Goal: Information Seeking & Learning: Find specific fact

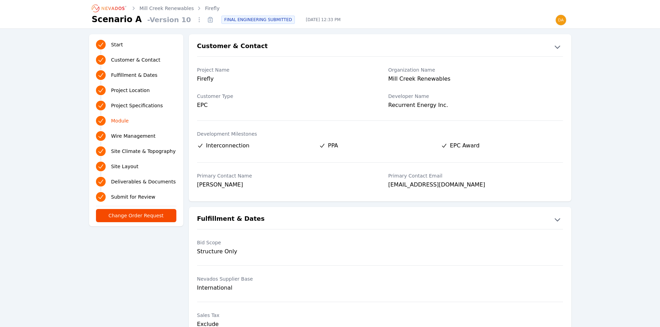
scroll to position [728, 0]
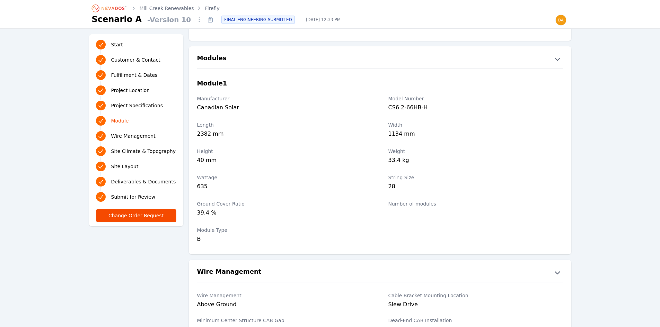
click at [120, 8] on icon "Breadcrumb" at bounding box center [109, 8] width 38 height 11
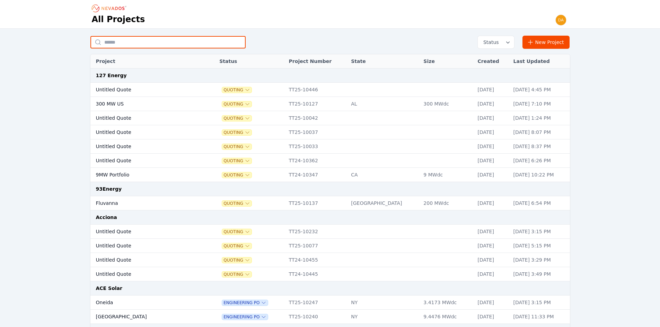
click at [155, 42] on input "text" at bounding box center [167, 42] width 155 height 12
type input "*****"
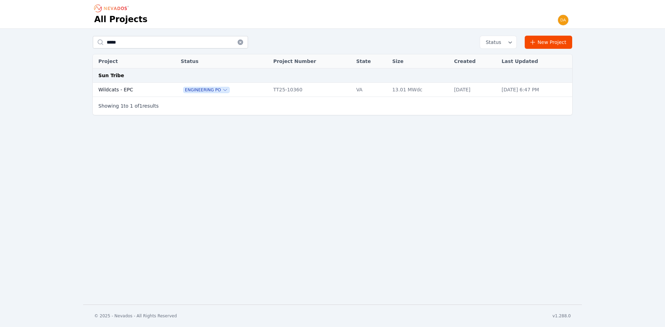
click at [141, 88] on td "Wildcats - EPC" at bounding box center [129, 90] width 73 height 14
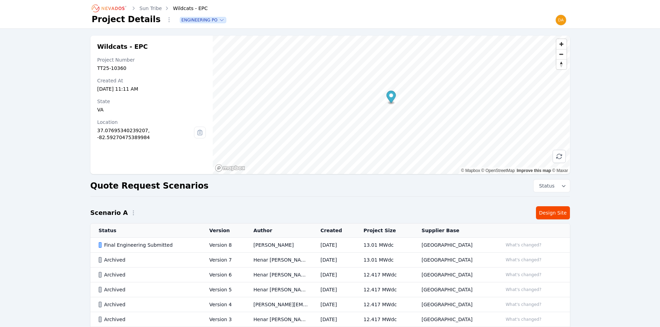
click at [615, 183] on div "Wildcats - EPC Project Number TT25-10360 Created At [DATE] 11:11 AM State [US_S…" at bounding box center [330, 199] width 660 height 341
click at [584, 25] on nav "Sun Tribe Wildcats - EPC Project Details Engineering PO" at bounding box center [330, 14] width 660 height 29
click at [581, 35] on div "Wildcats - EPC Project Number TT25-10360 Created At [DATE] 11:11 AM State [US_S…" at bounding box center [330, 199] width 660 height 341
click at [136, 244] on div "Final Engineering Submitted" at bounding box center [148, 245] width 99 height 7
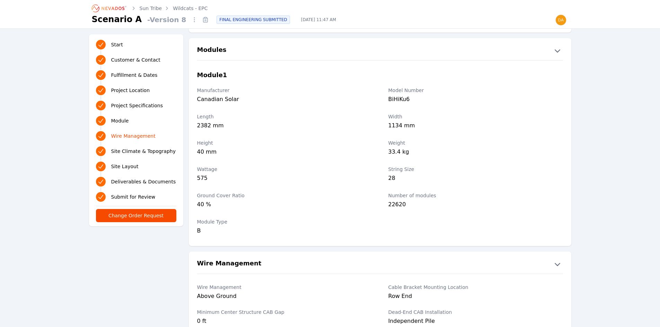
scroll to position [737, 0]
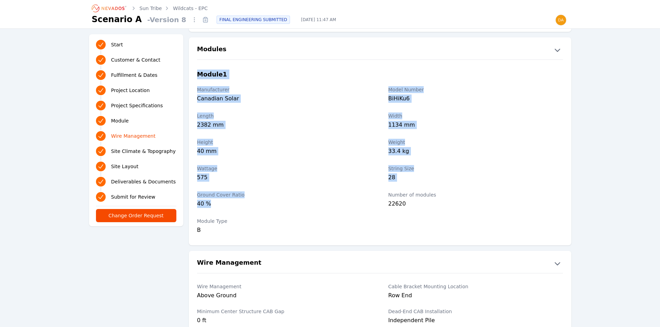
drag, startPoint x: 220, startPoint y: 203, endPoint x: 194, endPoint y: 76, distance: 129.5
click at [194, 76] on div "Module 1 Manufacturer Canadian Solar Model Number BiHiKu6 Length 2382 mm Width …" at bounding box center [380, 154] width 382 height 169
drag, startPoint x: 195, startPoint y: 75, endPoint x: 446, endPoint y: 226, distance: 292.9
click at [446, 226] on div "Module 1 Manufacturer Canadian Solar Model Number BiHiKu6 Length 2382 mm Width …" at bounding box center [380, 154] width 382 height 169
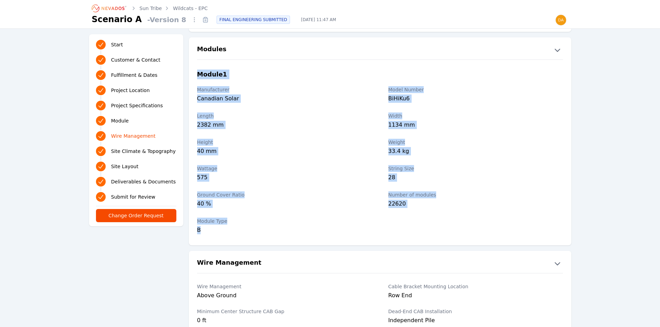
click at [444, 224] on div "Module Type B" at bounding box center [380, 226] width 382 height 25
